Goal: Information Seeking & Learning: Find specific fact

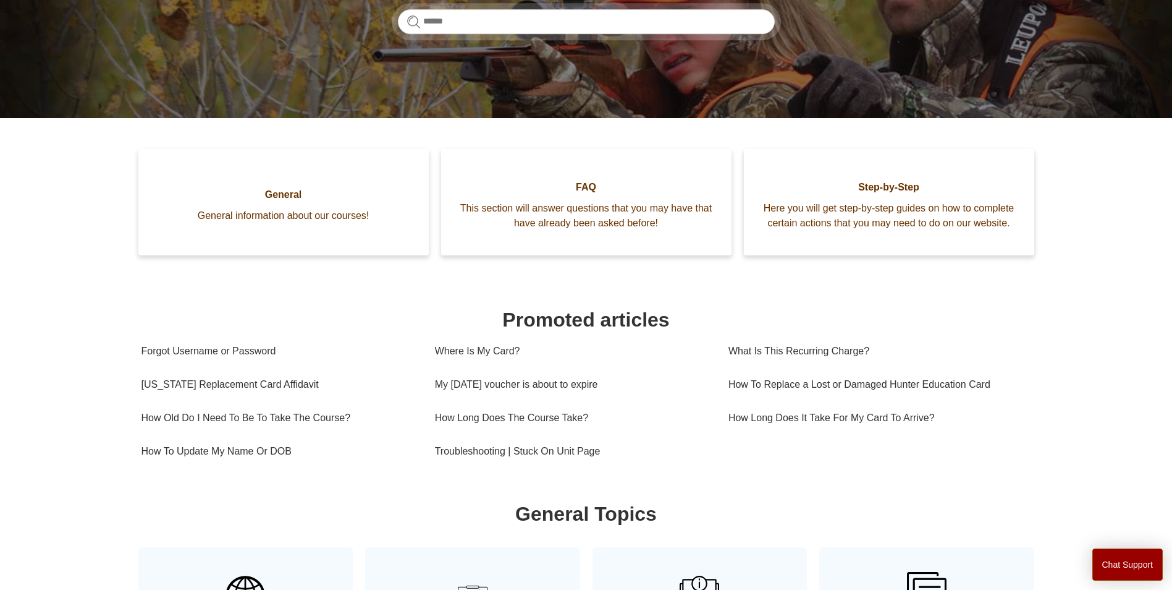
scroll to position [185, 0]
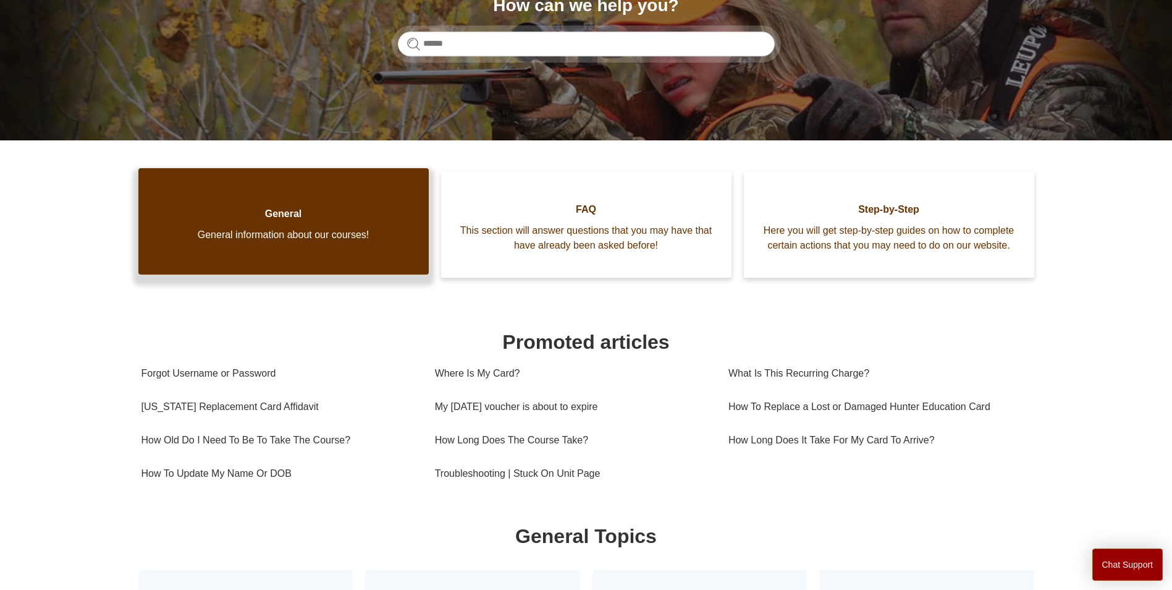
click at [271, 242] on span "General information about our courses!" at bounding box center [283, 234] width 253 height 15
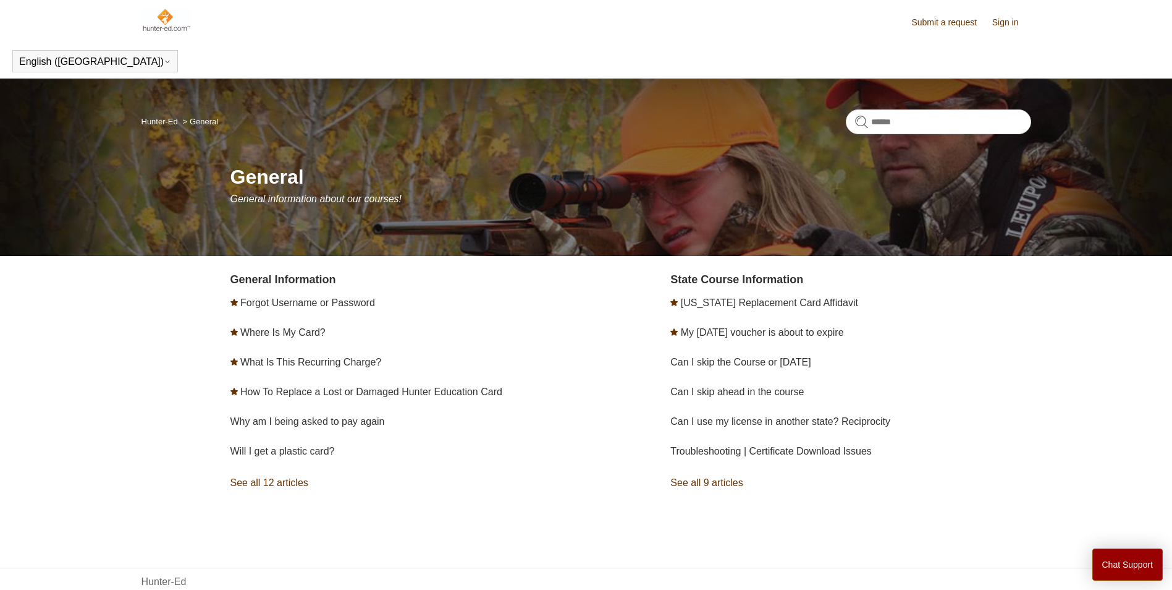
scroll to position [29, 0]
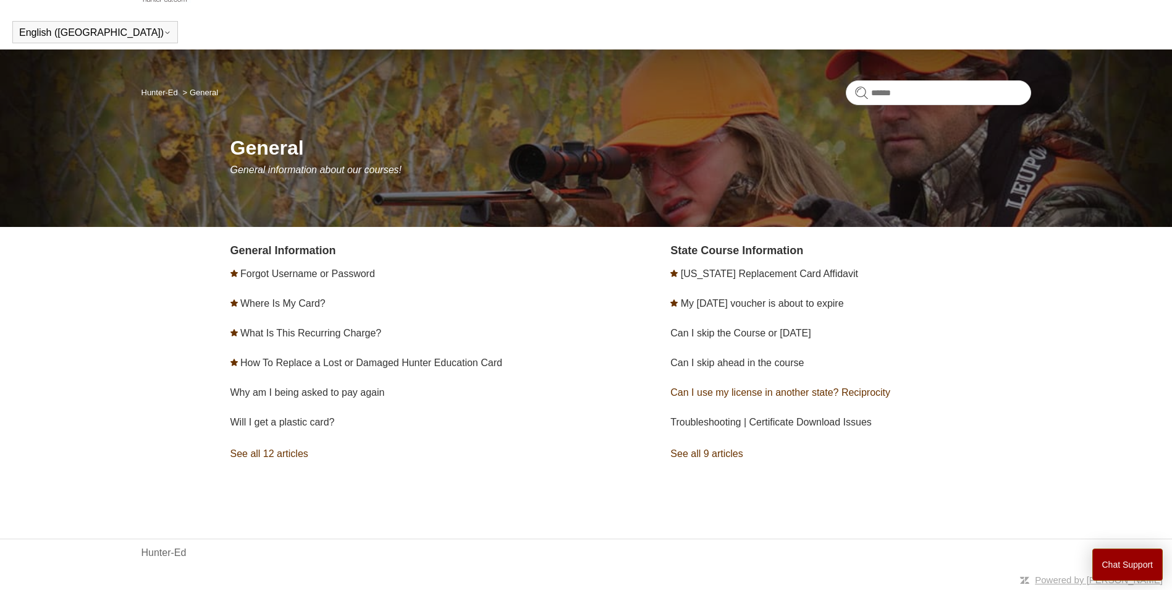
click at [788, 393] on link "Can I use my license in another state? Reciprocity" at bounding box center [781, 392] width 220 height 11
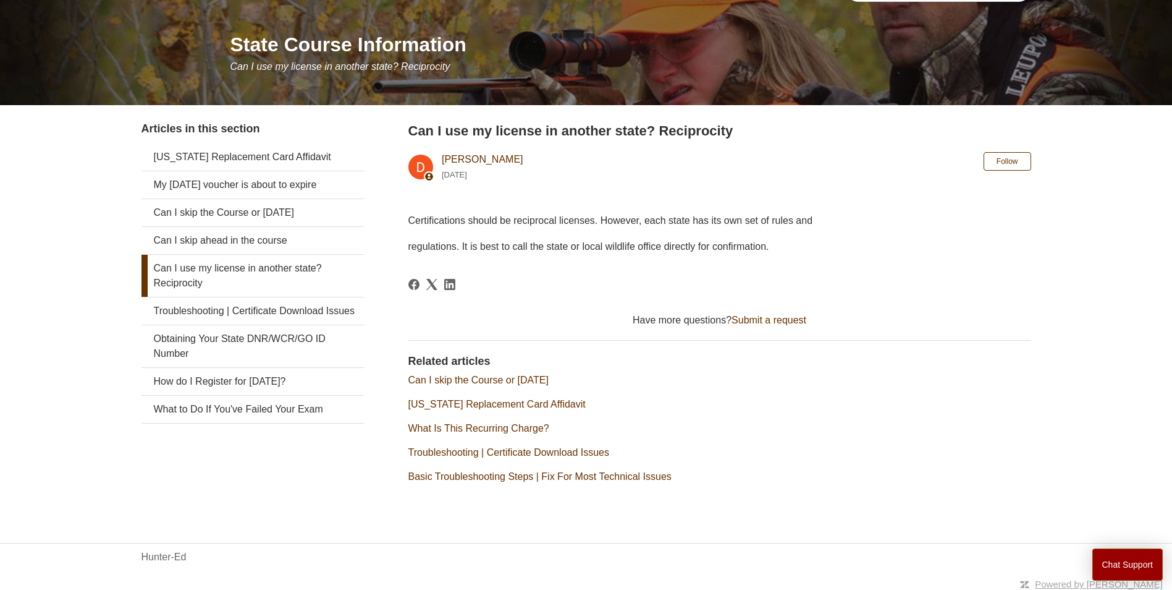
scroll to position [137, 0]
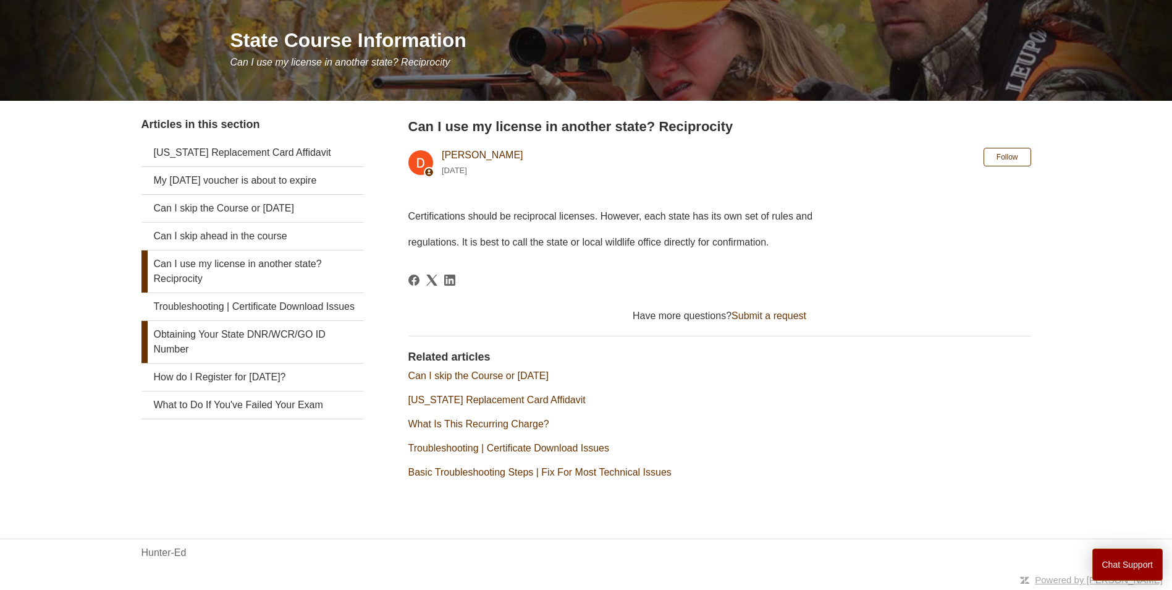
click at [263, 353] on link "Obtaining Your State DNR/WCR/GO ID Number" at bounding box center [253, 342] width 222 height 42
